Goal: Task Accomplishment & Management: Use online tool/utility

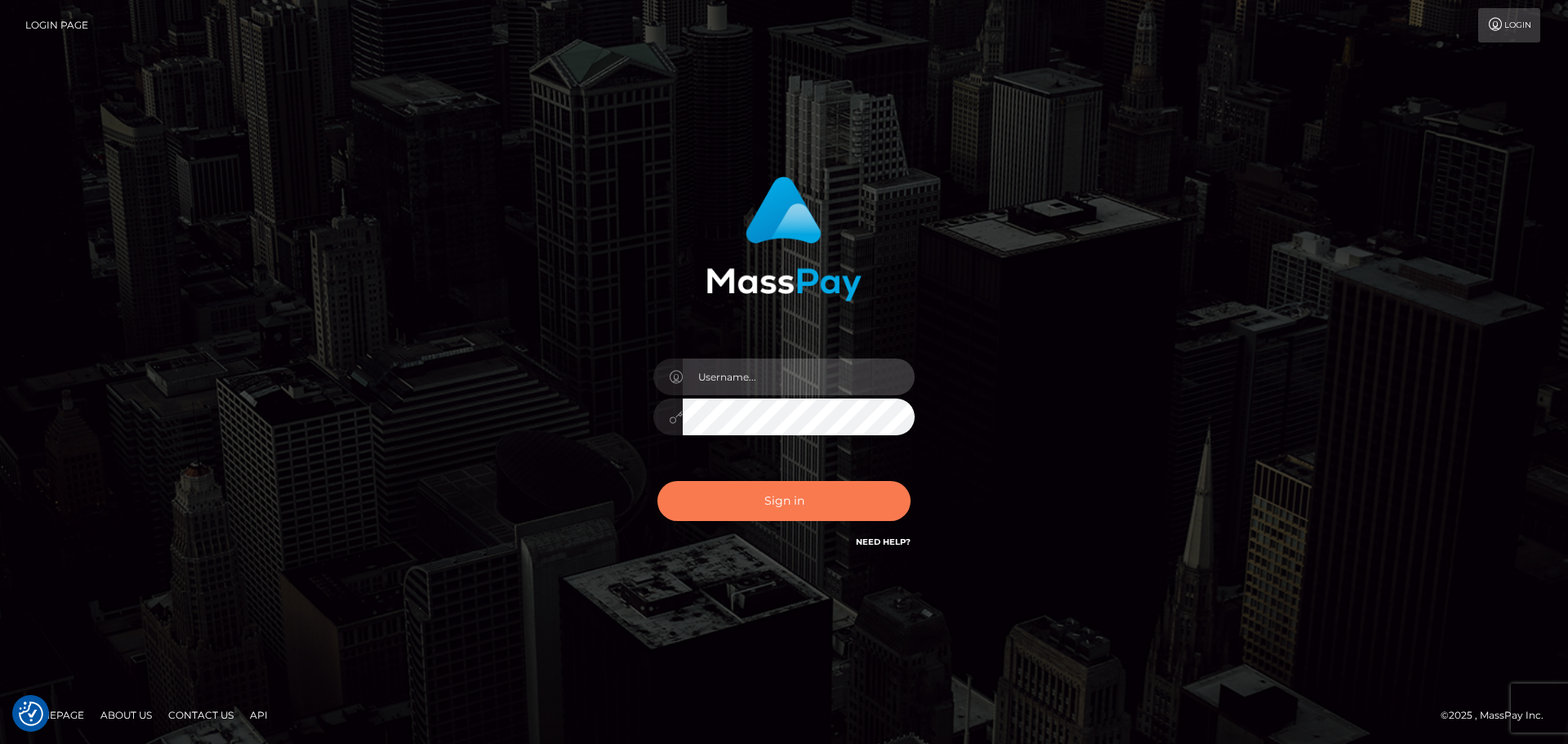
type input "[PERSON_NAME].[PERSON_NAME]"
click at [708, 494] on button "Sign in" at bounding box center [784, 501] width 253 height 40
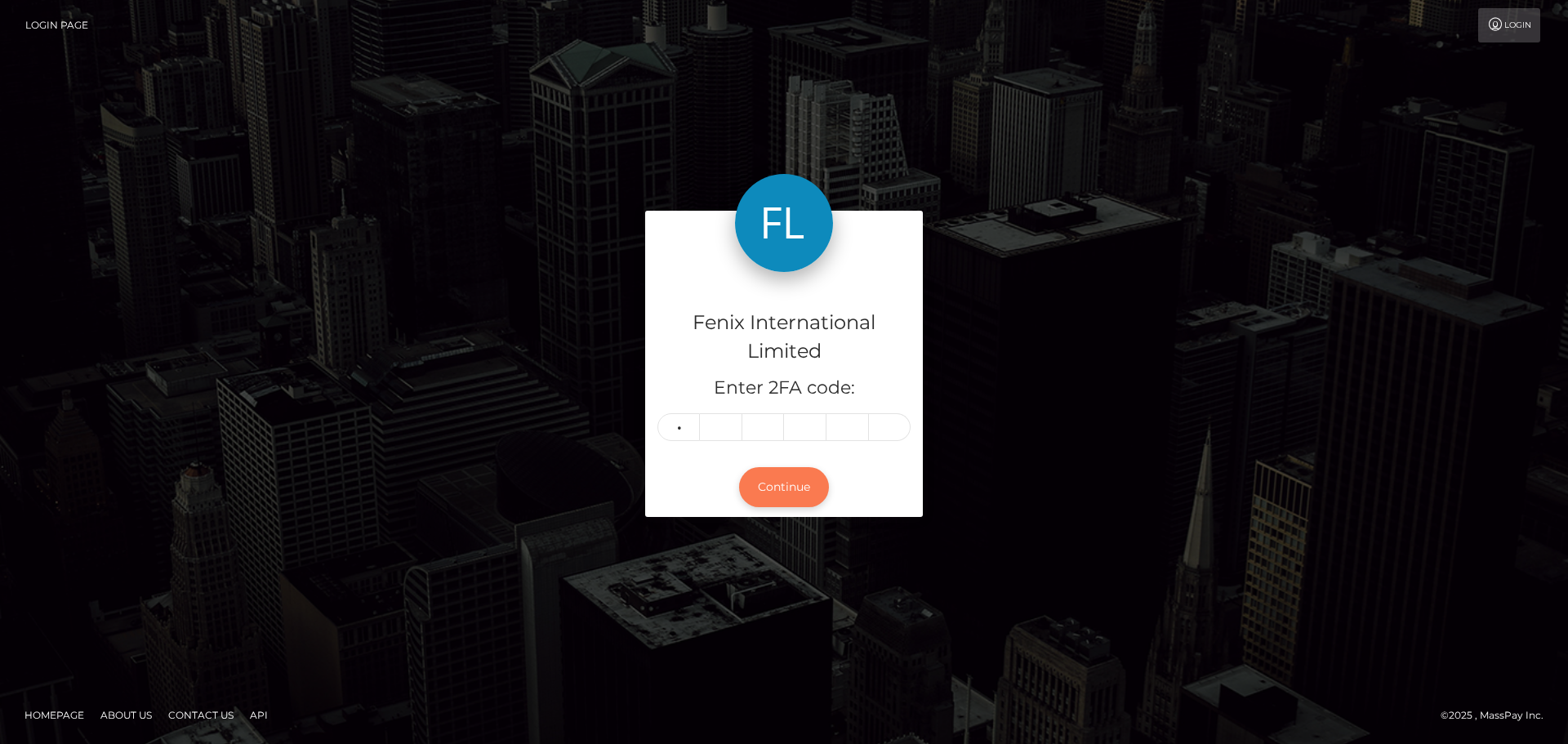
type input "9"
type input "0"
type input "3"
type input "2"
type input "1"
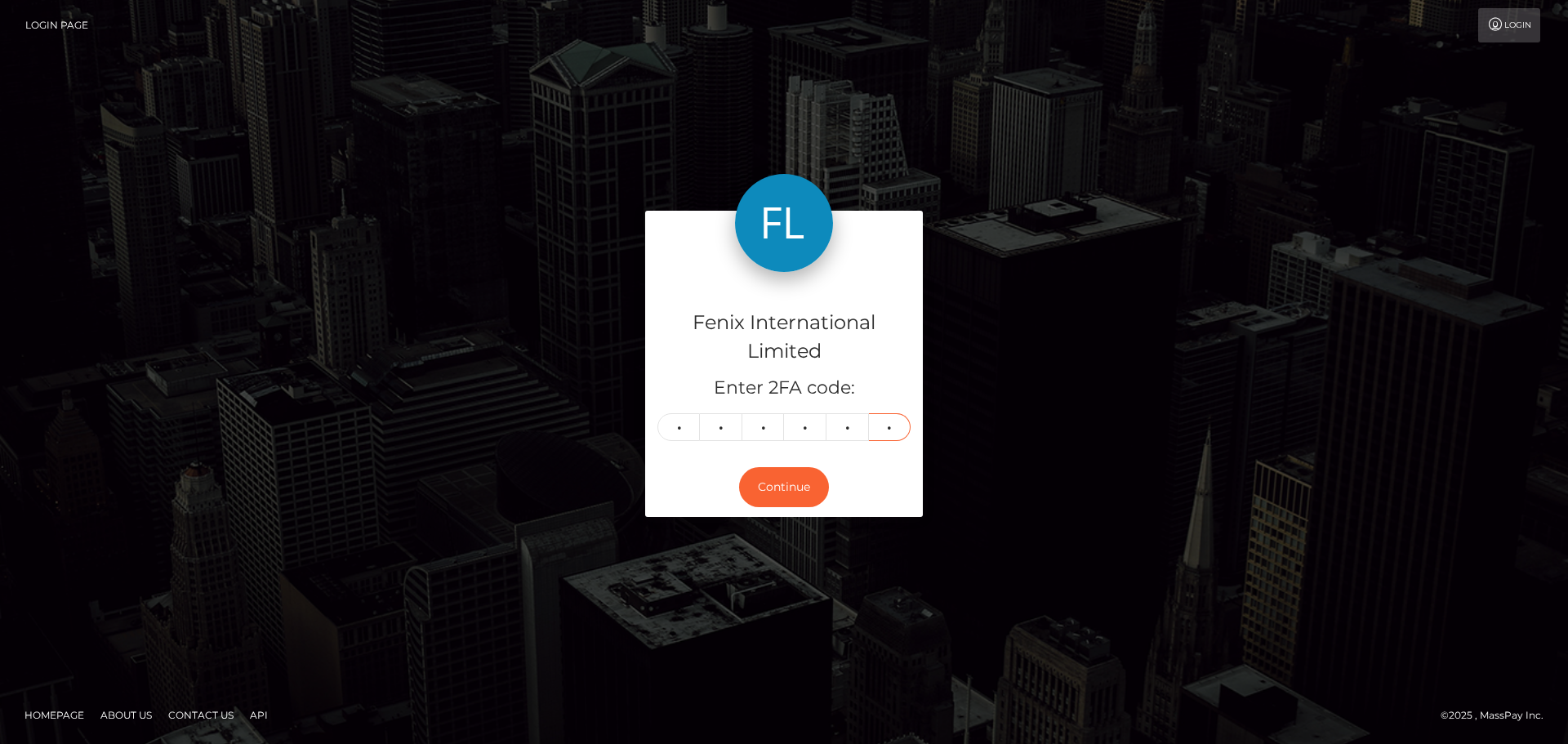
type input "9"
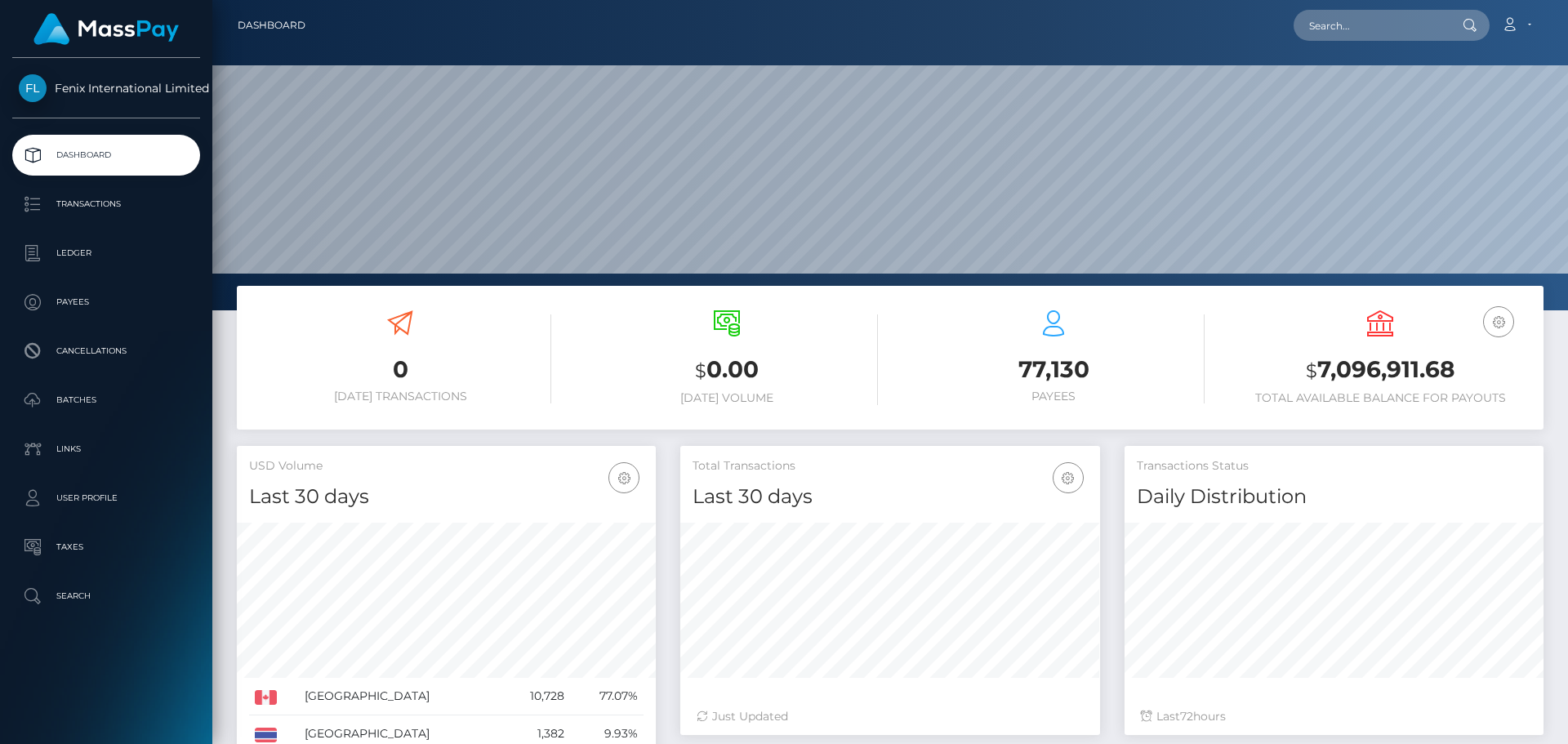
scroll to position [523, 420]
click at [82, 406] on p "Batches" at bounding box center [106, 400] width 175 height 25
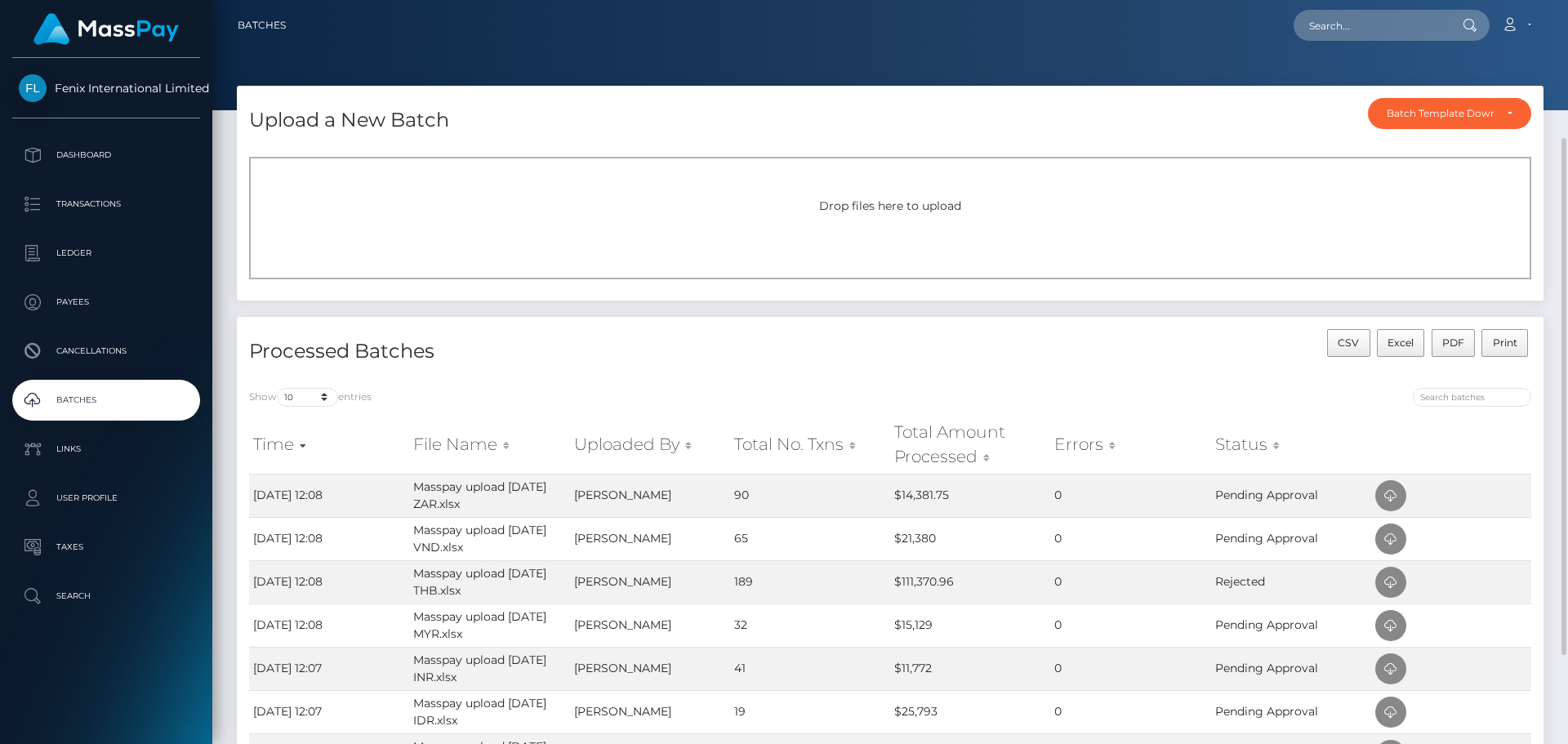
scroll to position [81, 0]
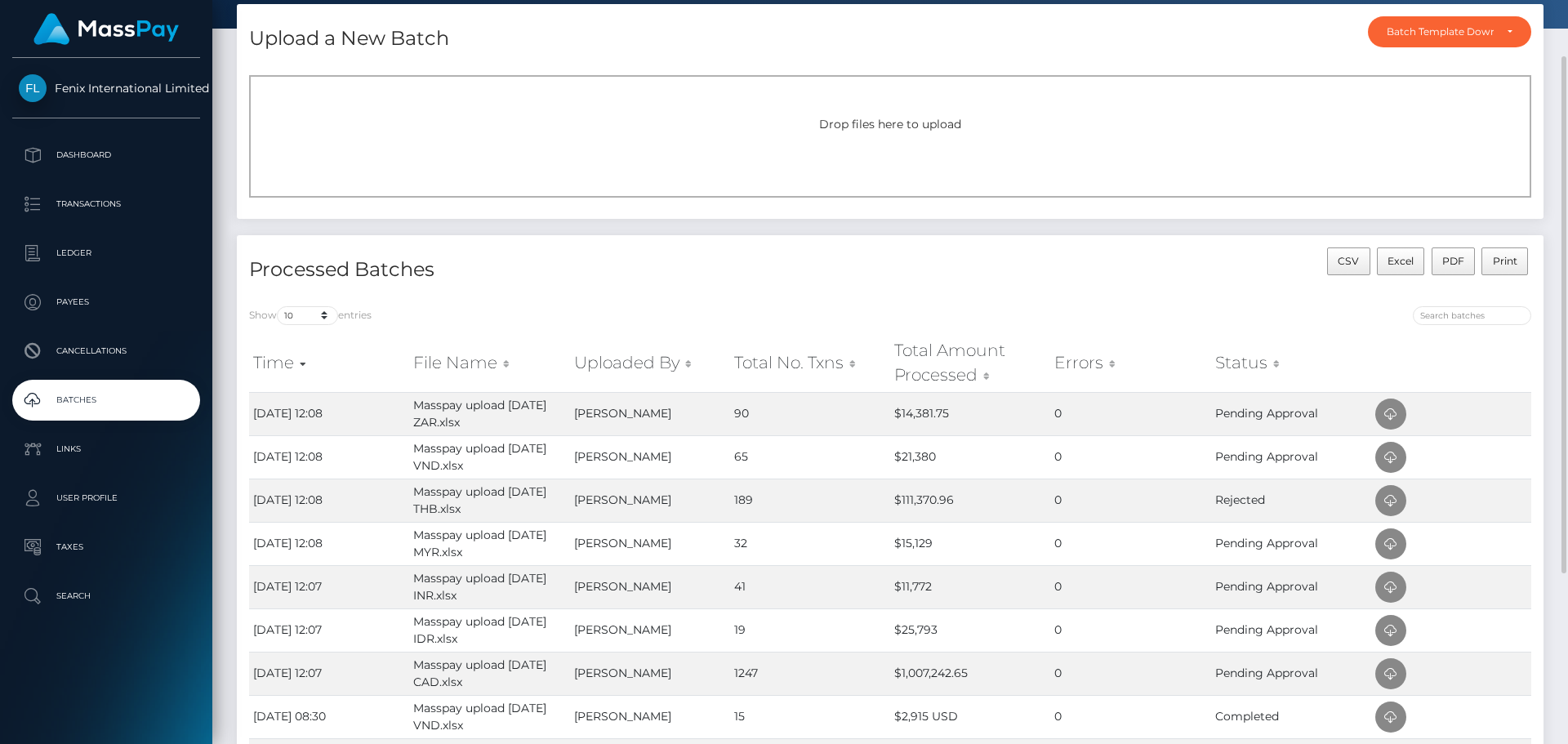
click at [832, 122] on span "Drop files here to upload" at bounding box center [890, 124] width 142 height 15
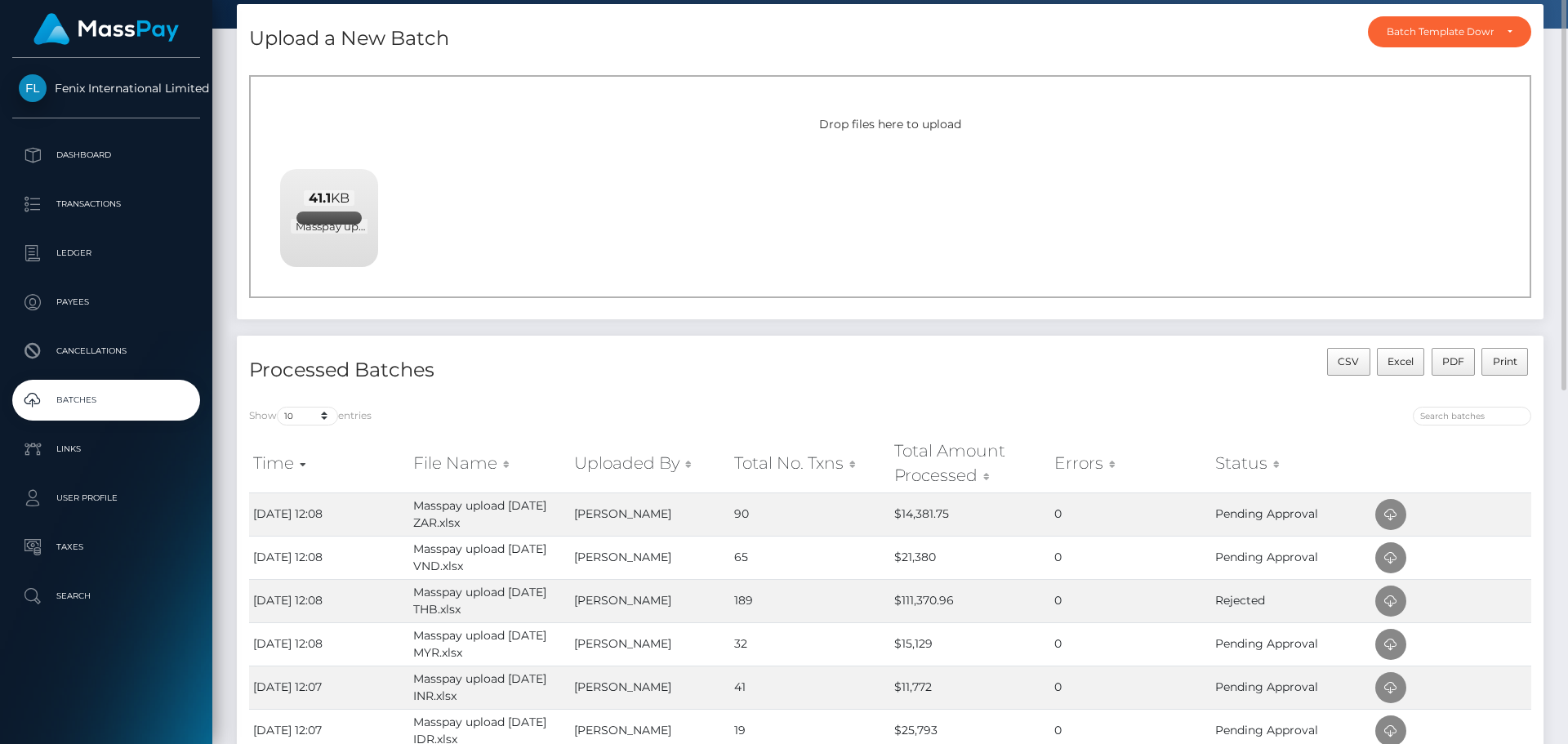
scroll to position [0, 0]
